Goal: Task Accomplishment & Management: Complete application form

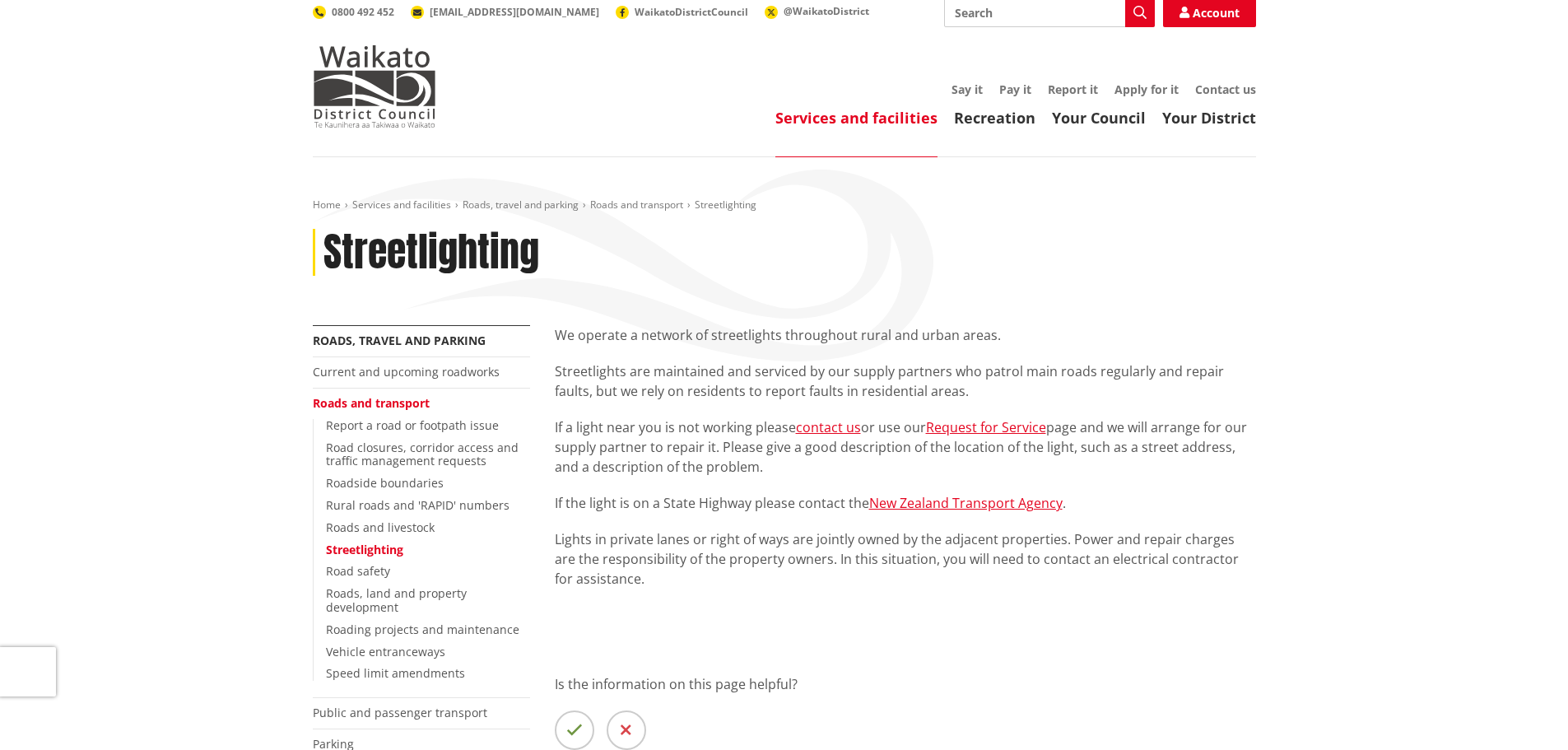
scroll to position [83, 0]
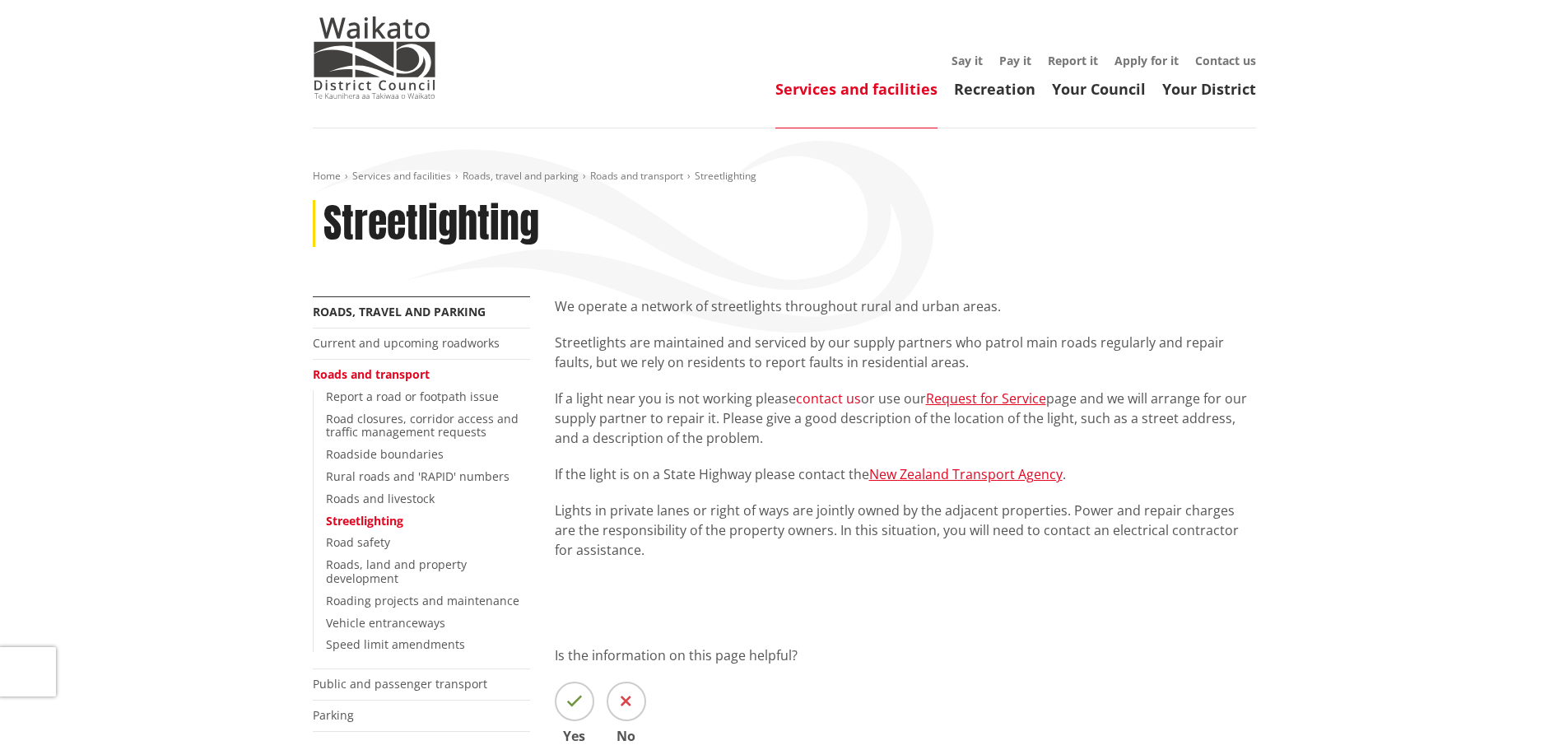
click at [843, 395] on link "contact us" at bounding box center [828, 398] width 65 height 18
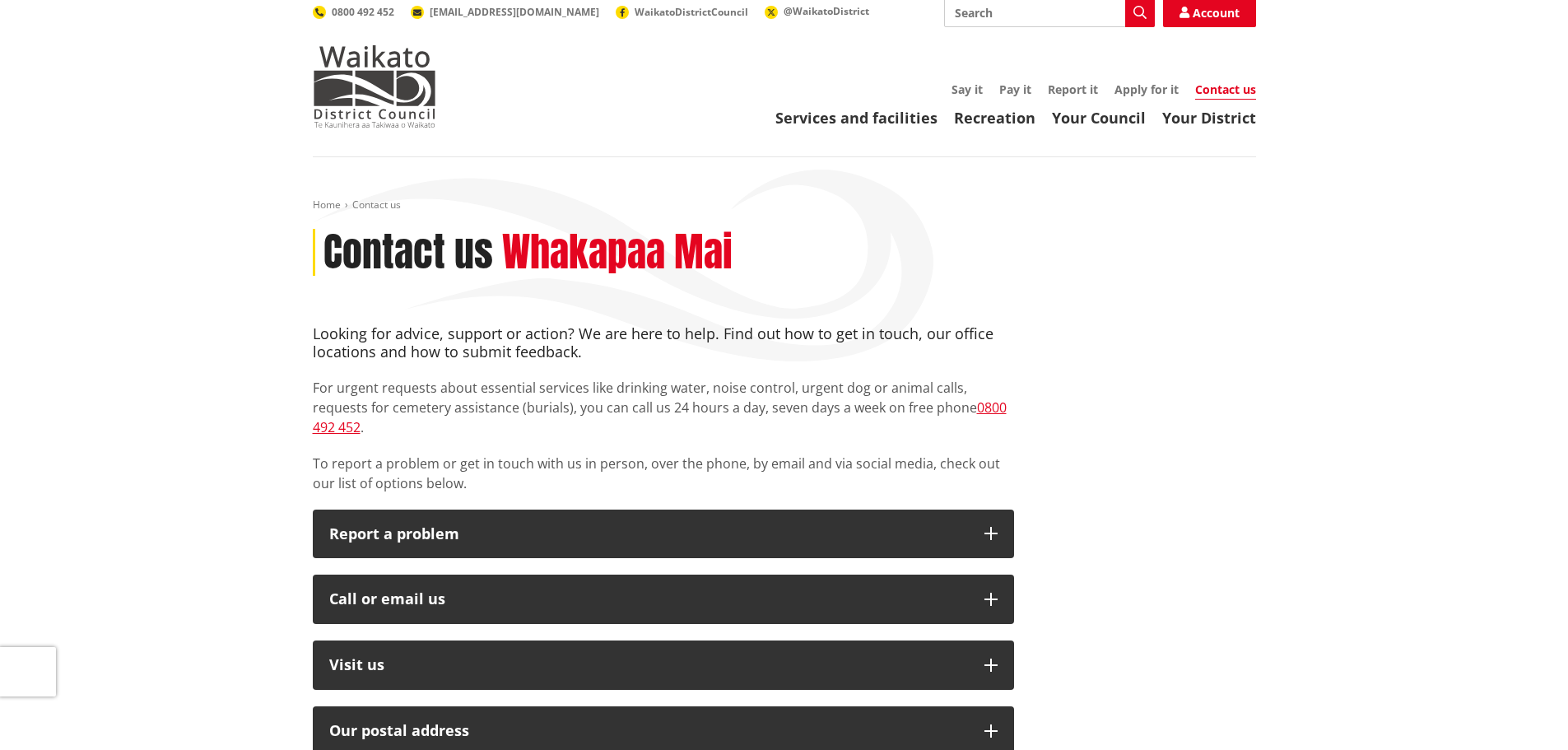
scroll to position [83, 0]
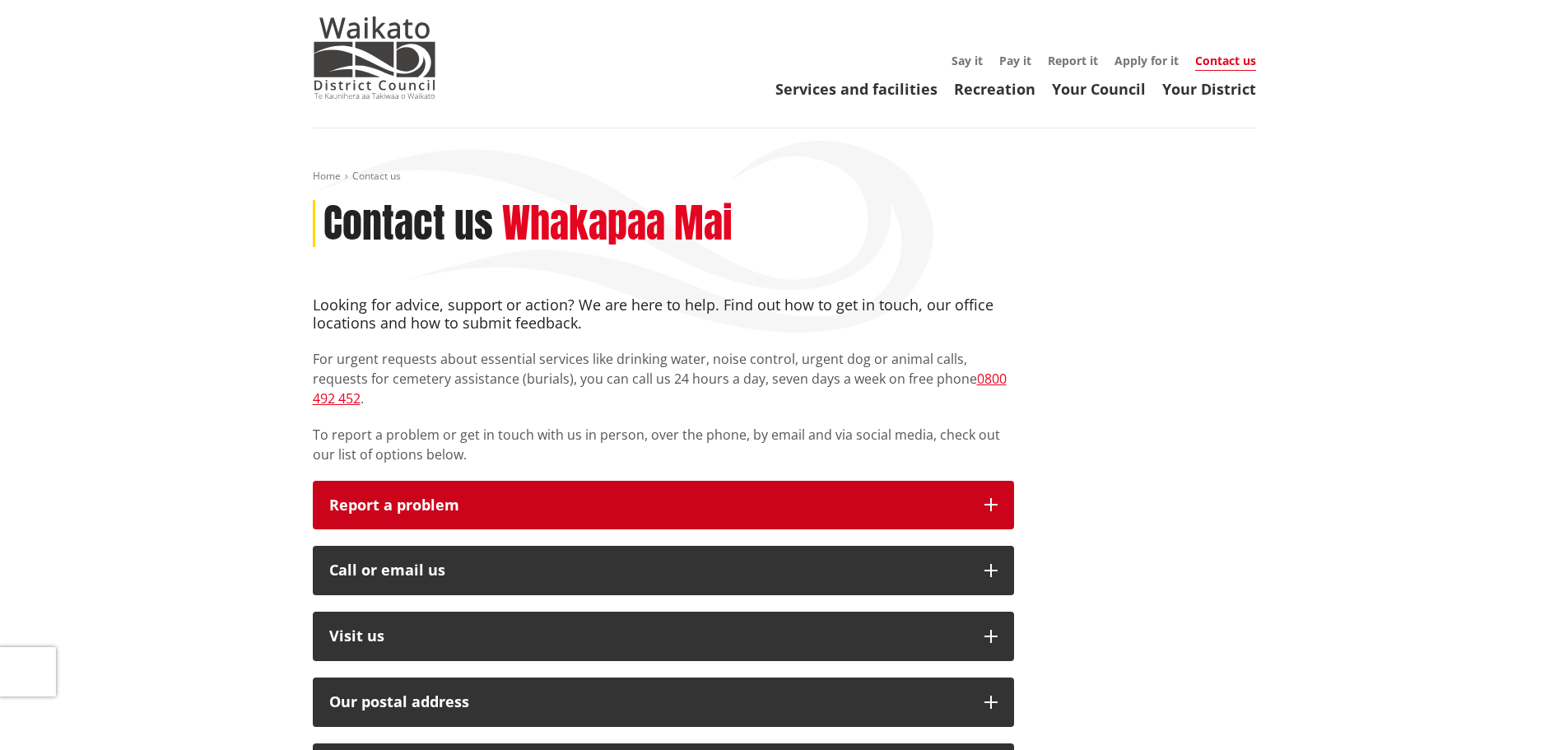
click at [990, 498] on icon "button" at bounding box center [991, 505] width 13 height 13
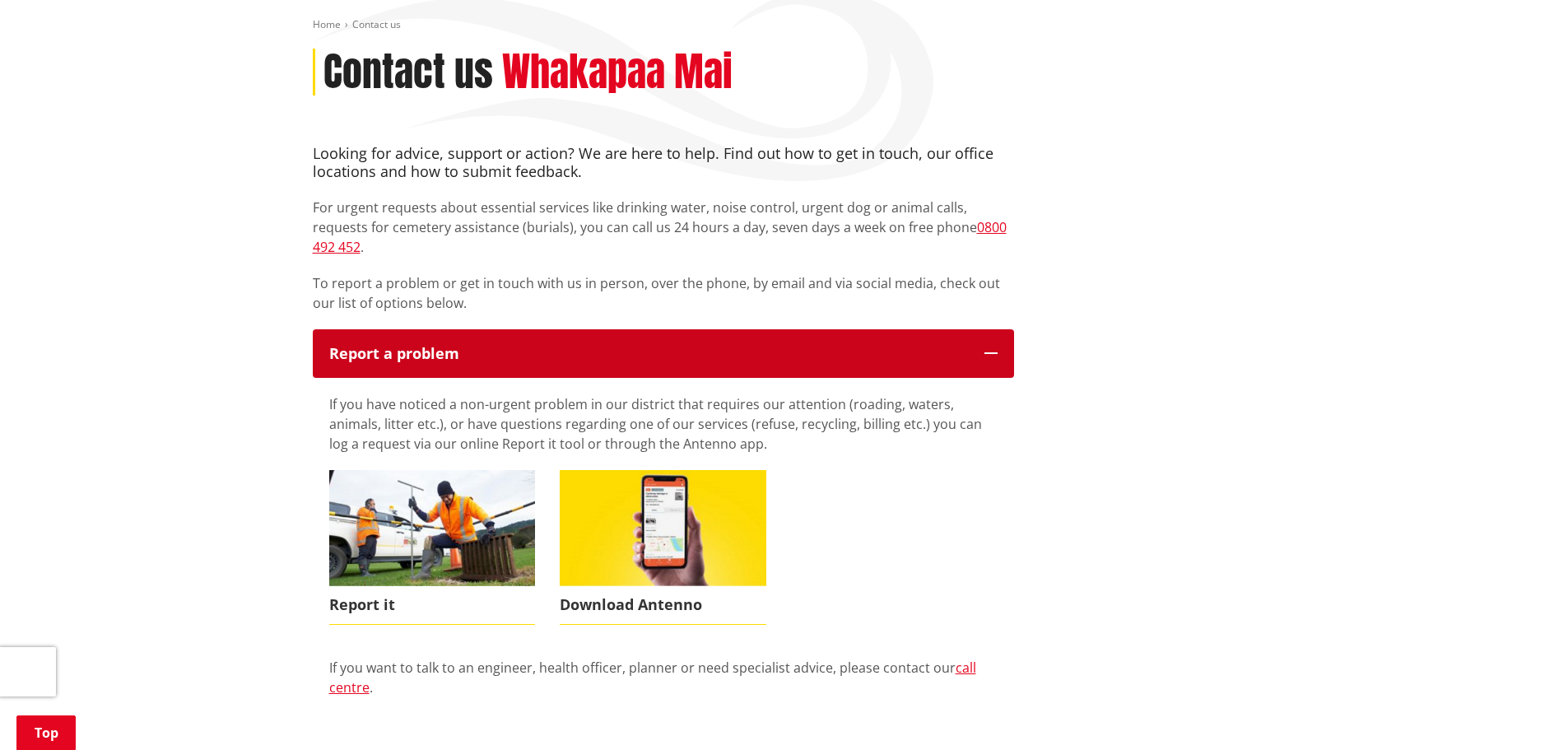
scroll to position [247, 0]
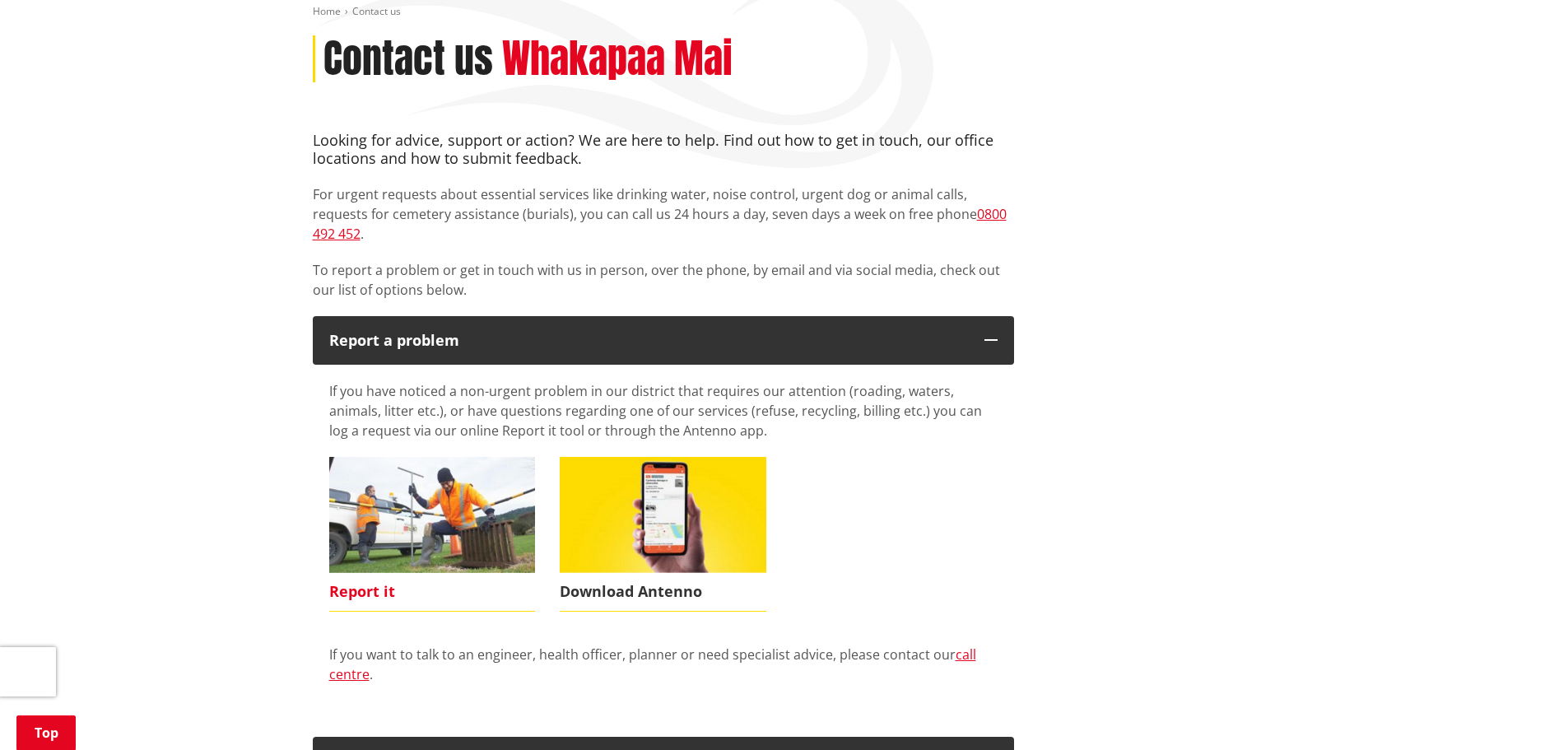
click at [379, 573] on span "Report it" at bounding box center [432, 591] width 207 height 38
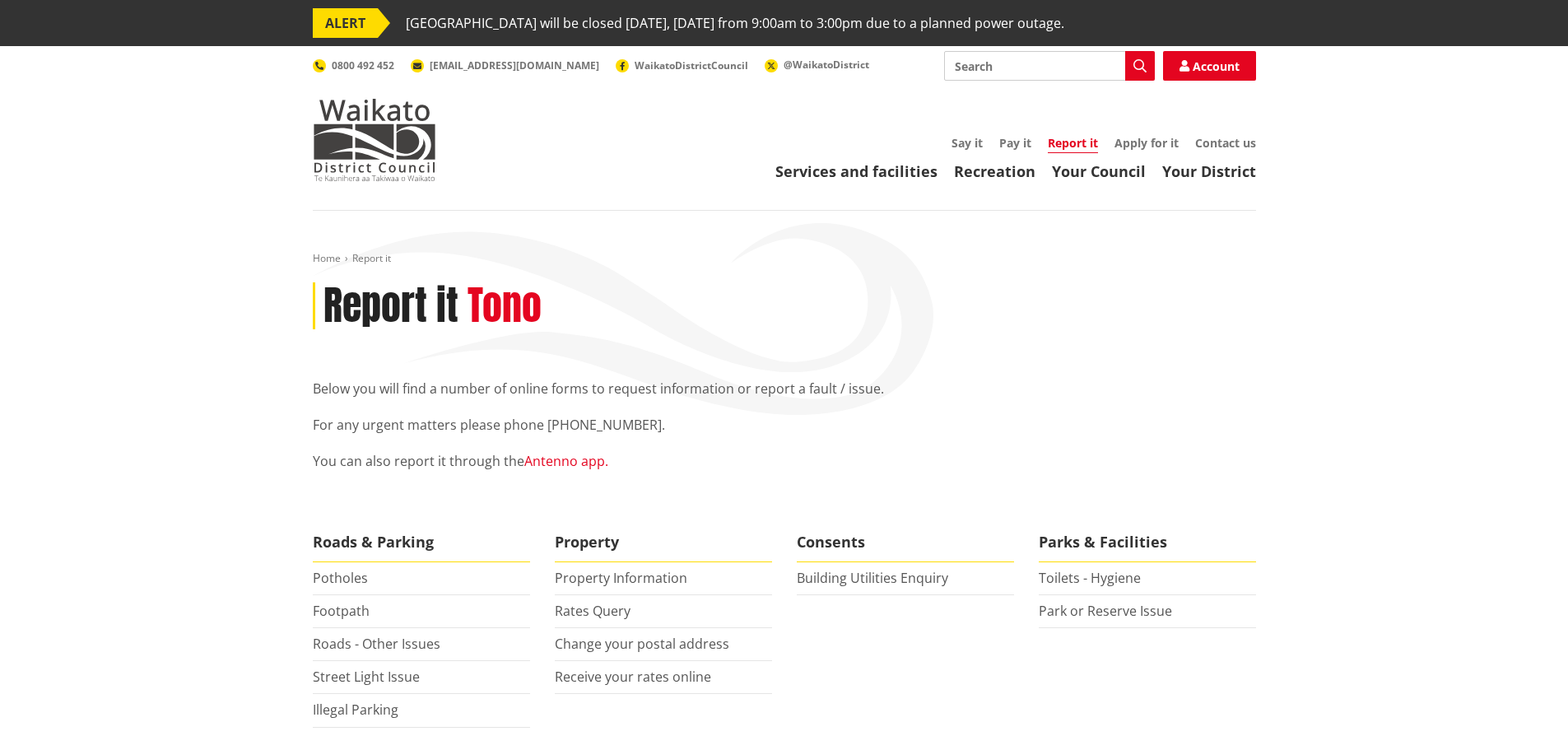
click at [554, 460] on link "Antenno app." at bounding box center [565, 461] width 84 height 18
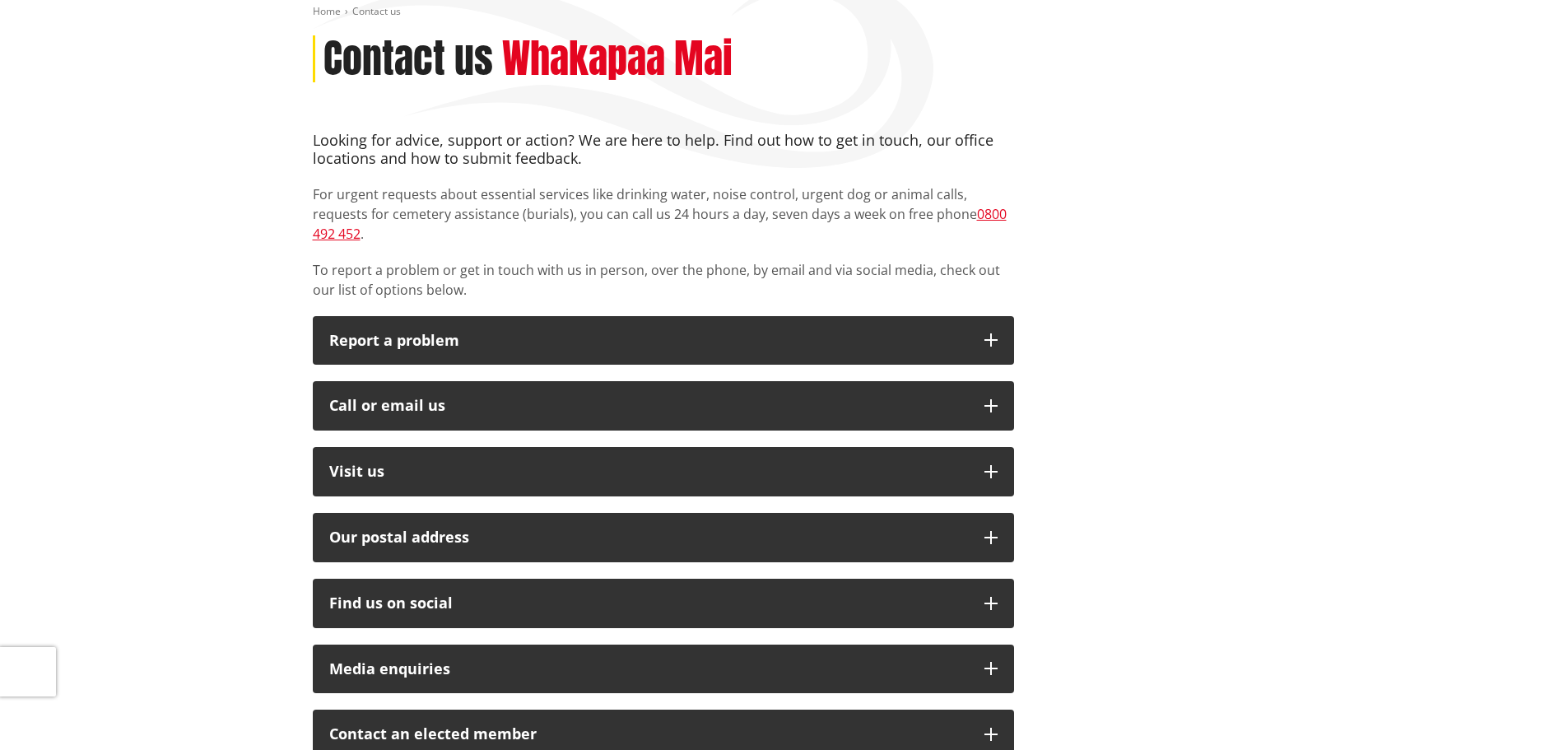
scroll to position [247, 0]
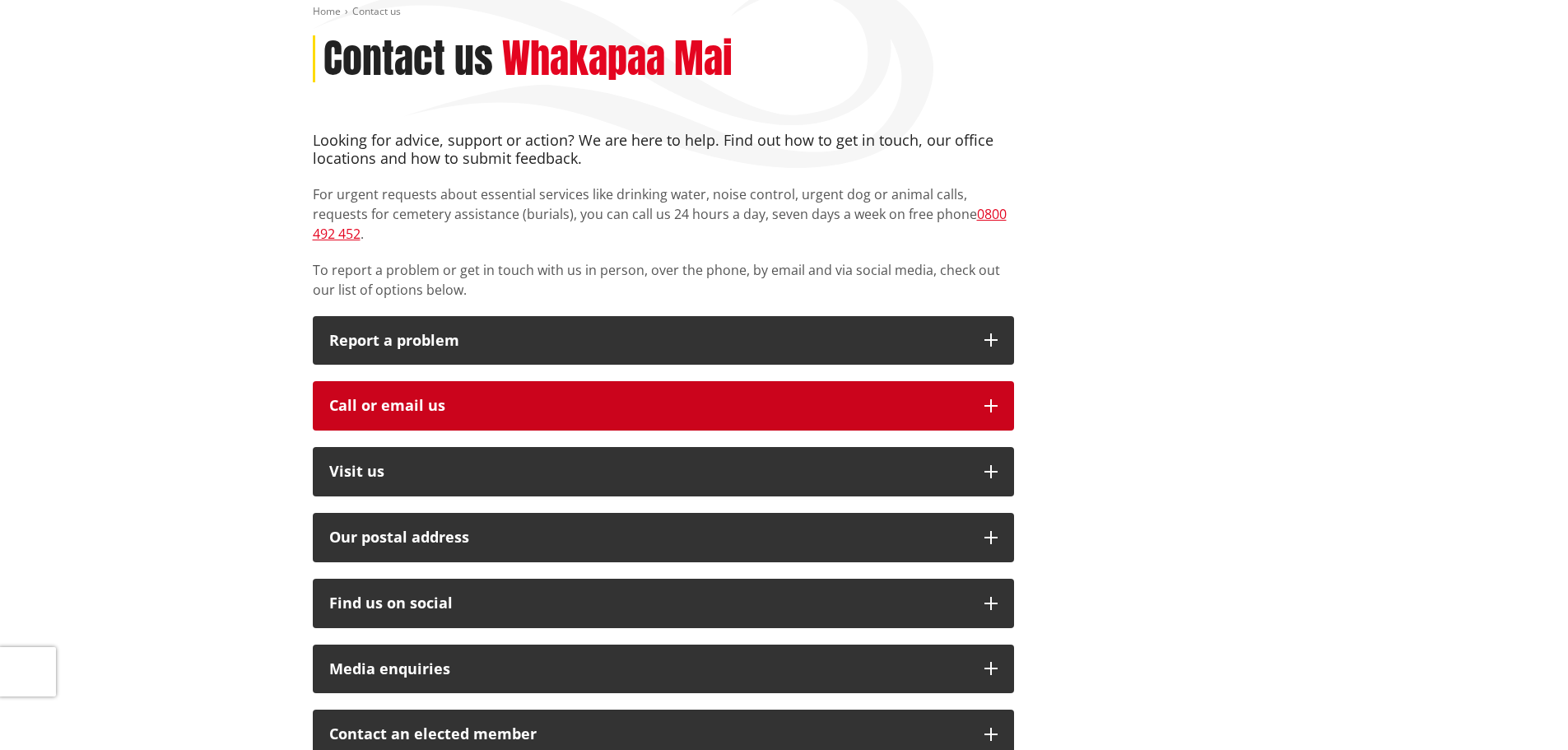
click at [989, 399] on icon "button" at bounding box center [991, 405] width 13 height 13
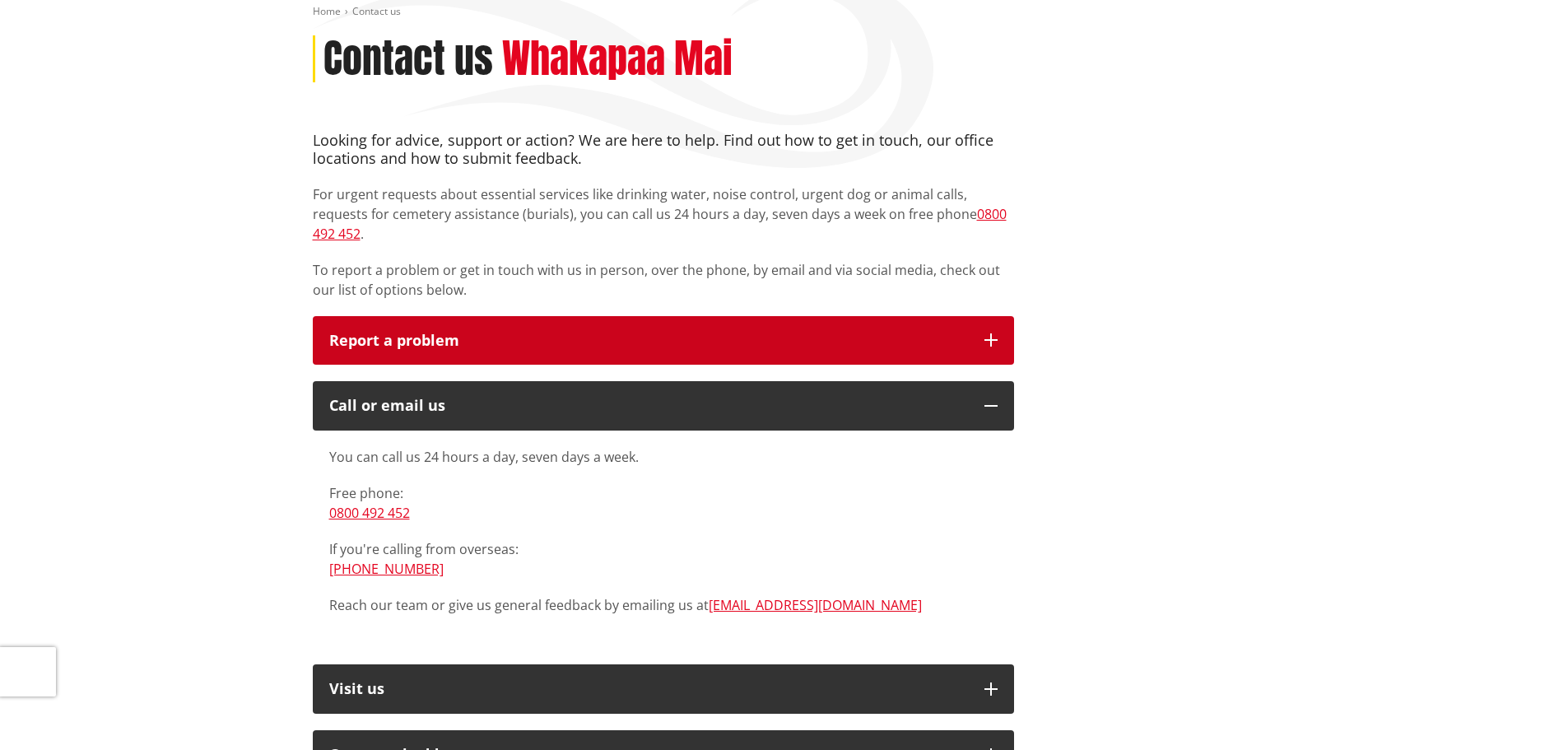
click at [990, 334] on icon "button" at bounding box center [991, 340] width 13 height 13
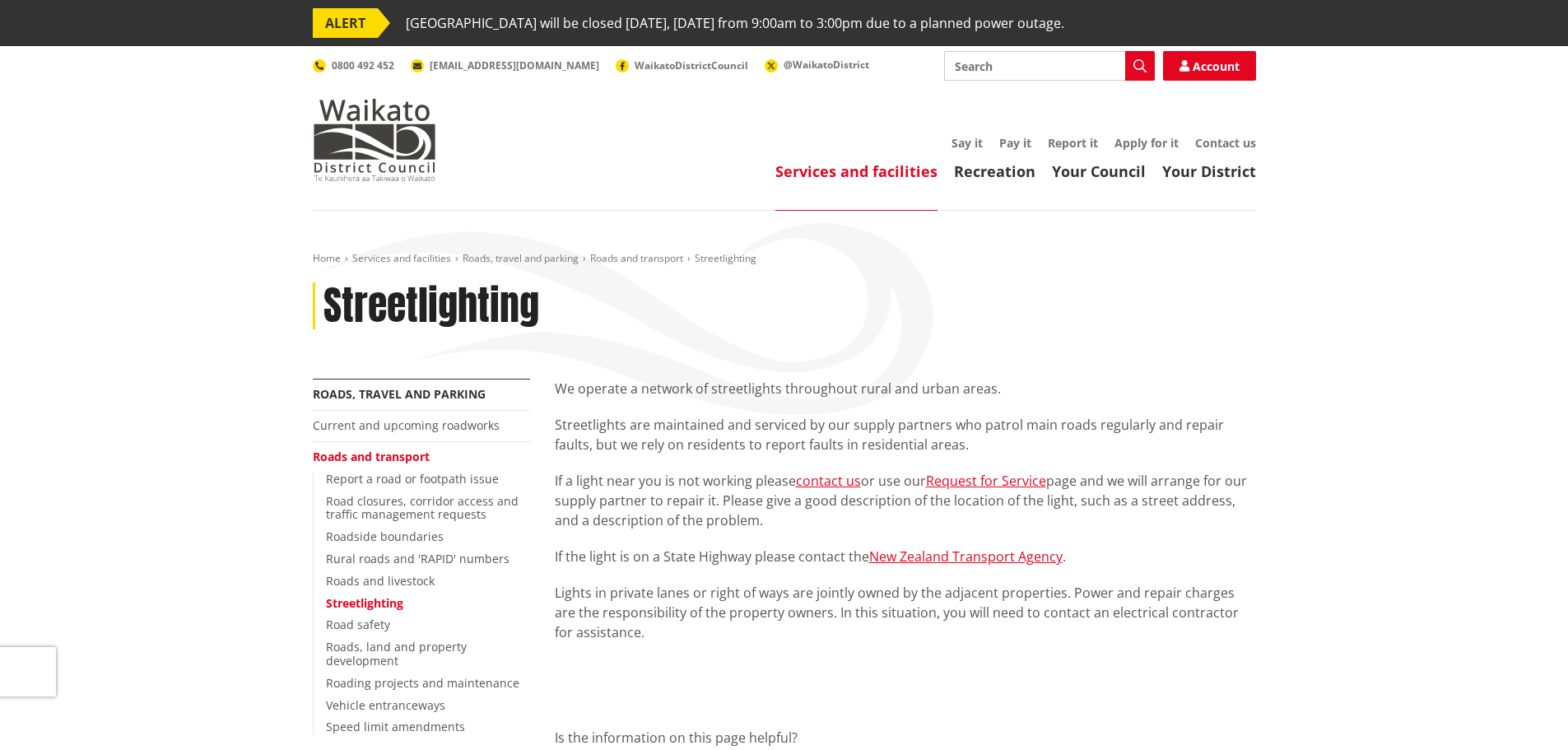
scroll to position [83, 0]
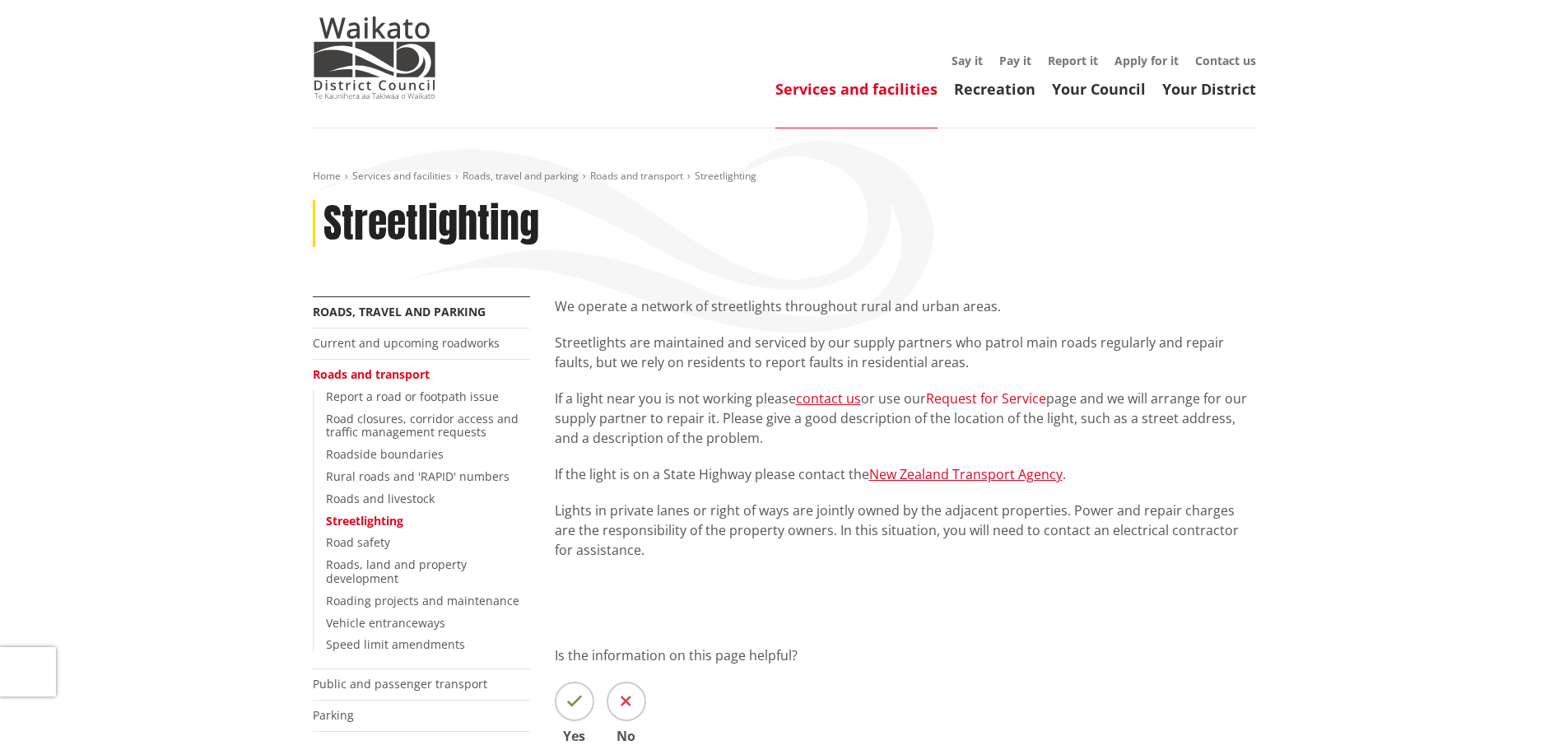
click at [1000, 397] on link "Request for Service" at bounding box center [985, 398] width 120 height 18
